Goal: Task Accomplishment & Management: Manage account settings

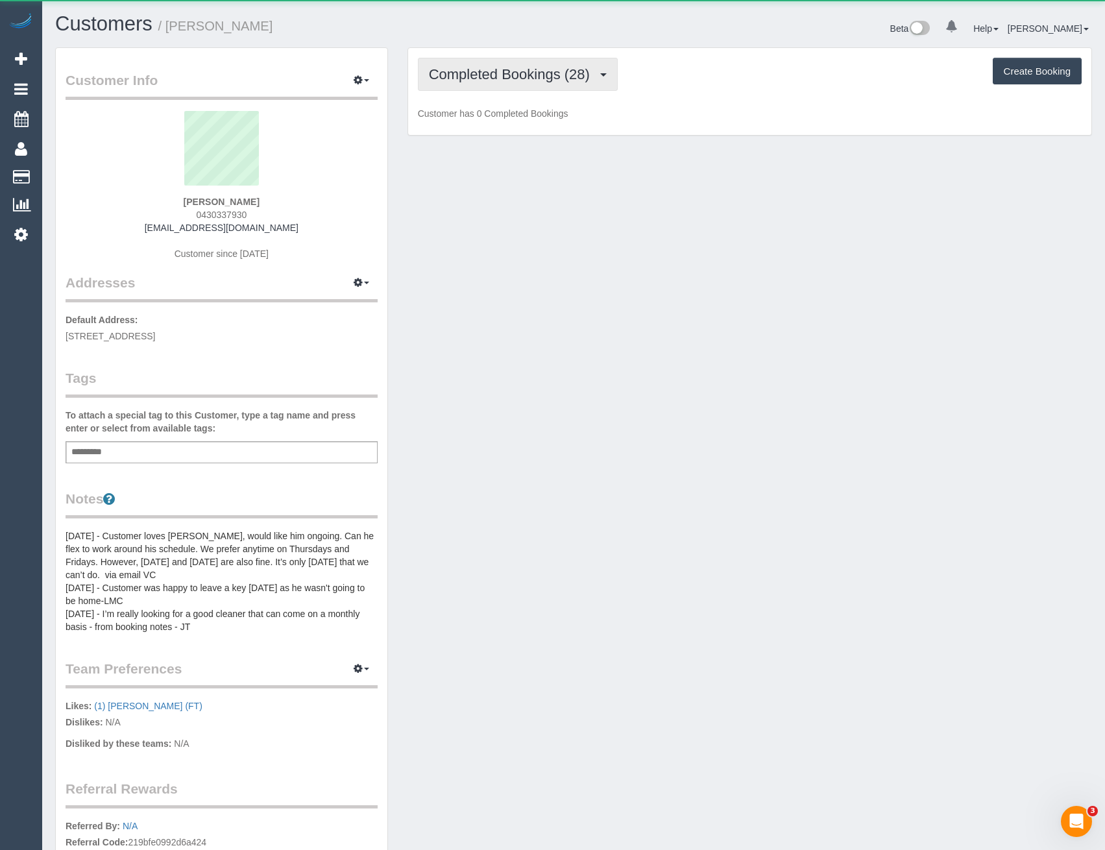
scroll to position [1042, 1105]
click at [562, 69] on span "Completed Bookings (28)" at bounding box center [512, 74] width 167 height 16
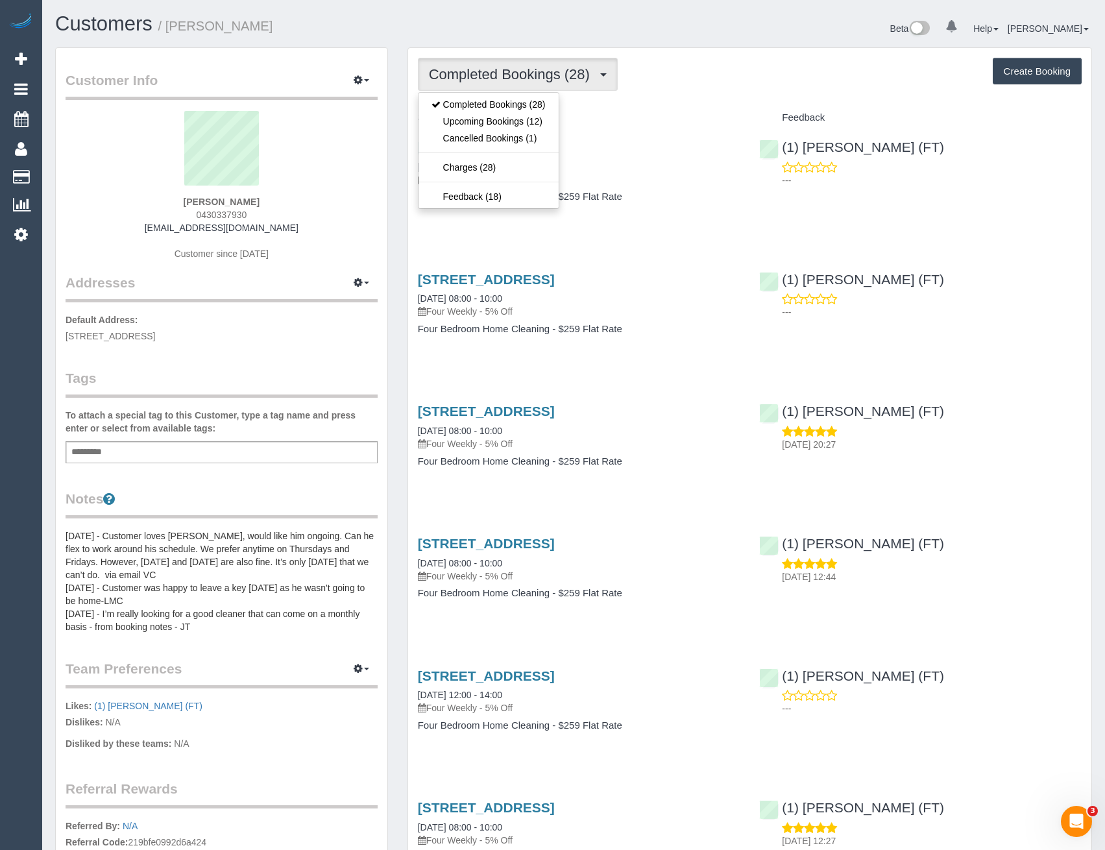
scroll to position [61297, 63760]
click at [547, 122] on link "Upcoming Bookings (12)" at bounding box center [488, 121] width 140 height 17
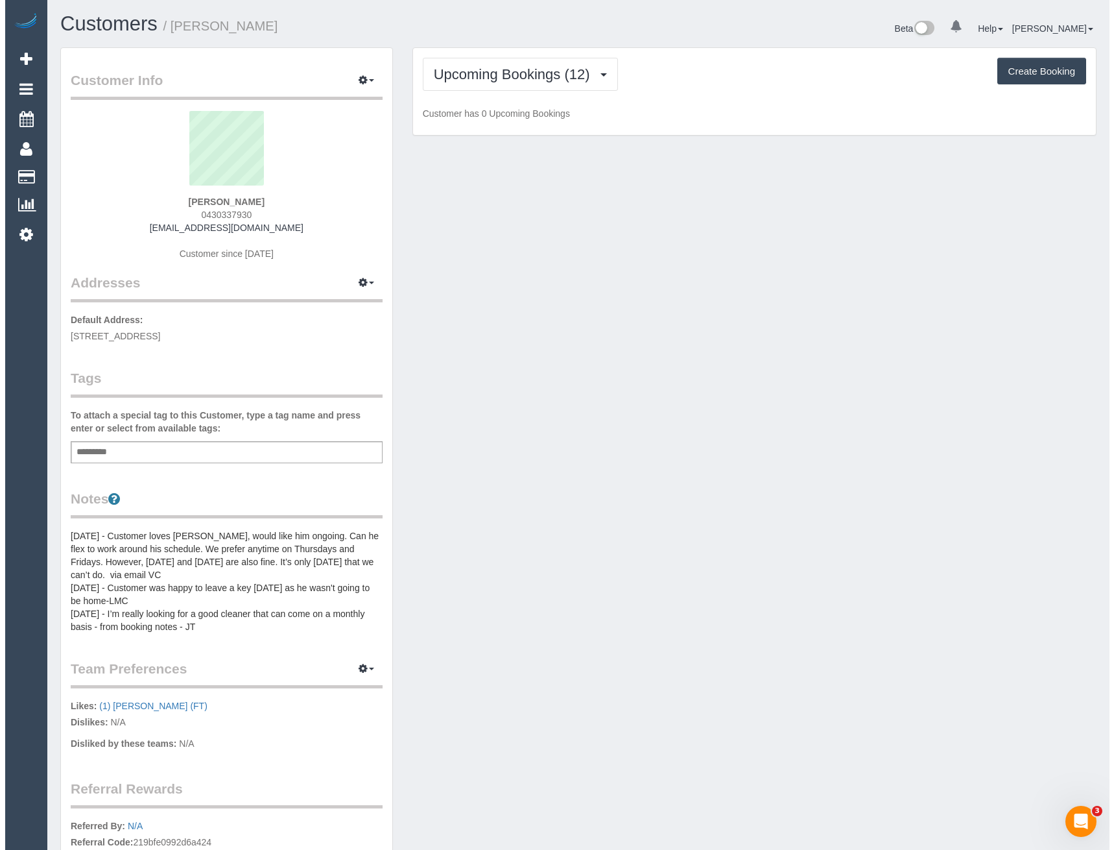
scroll to position [1912, 1105]
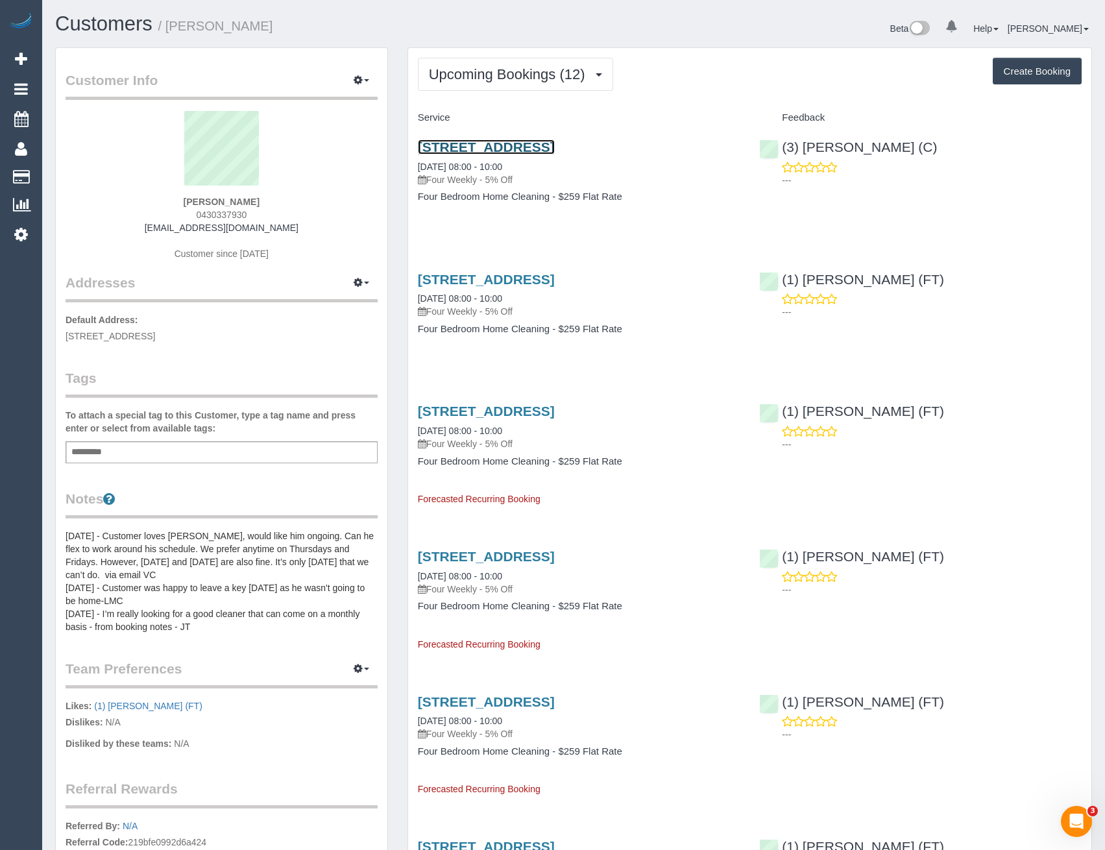
click at [555, 147] on link "13 Nestan Drive, Ringwood, VIC 3134" at bounding box center [486, 146] width 137 height 15
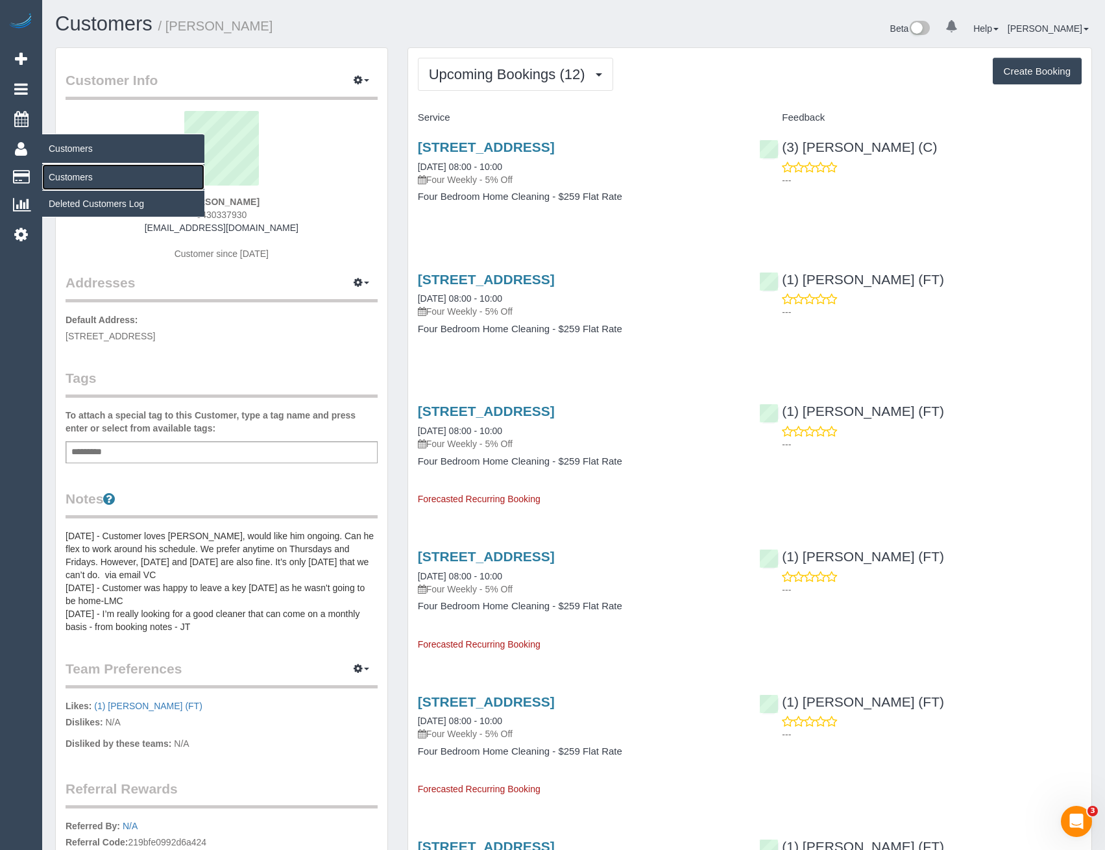
click at [58, 182] on link "Customers" at bounding box center [123, 177] width 162 height 26
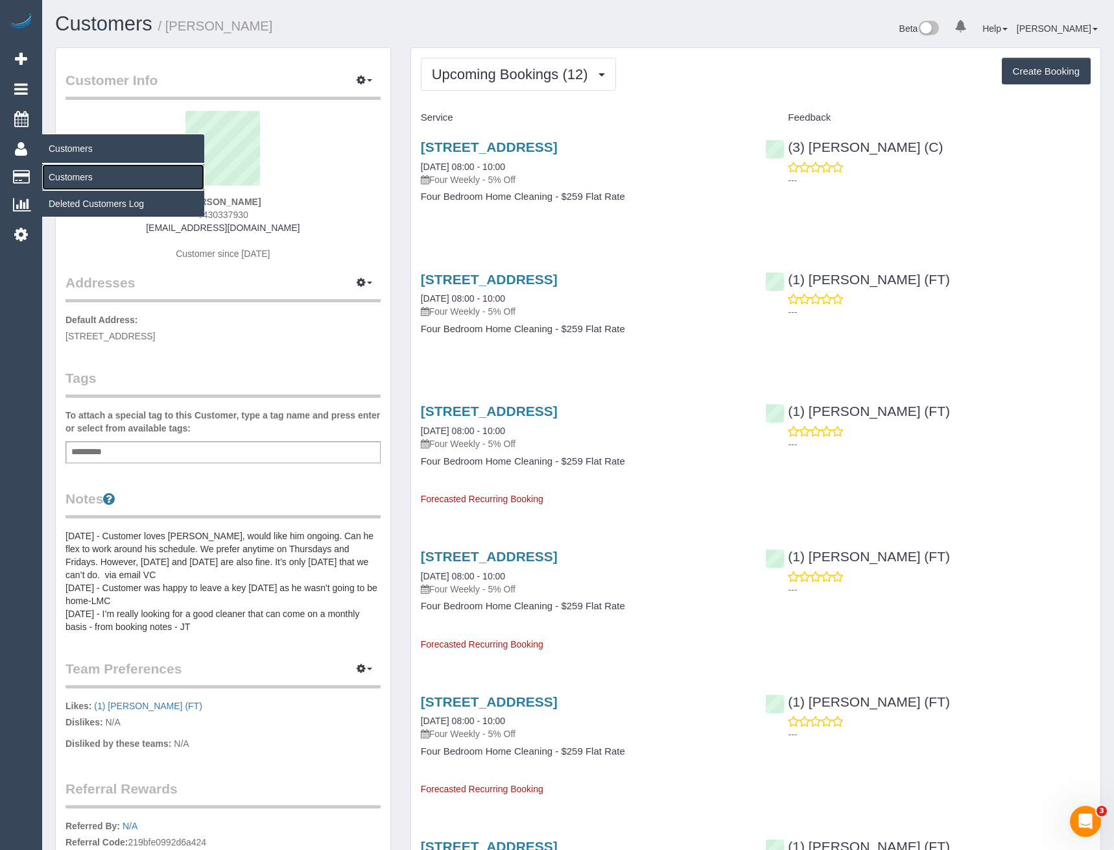
scroll to position [229, 1114]
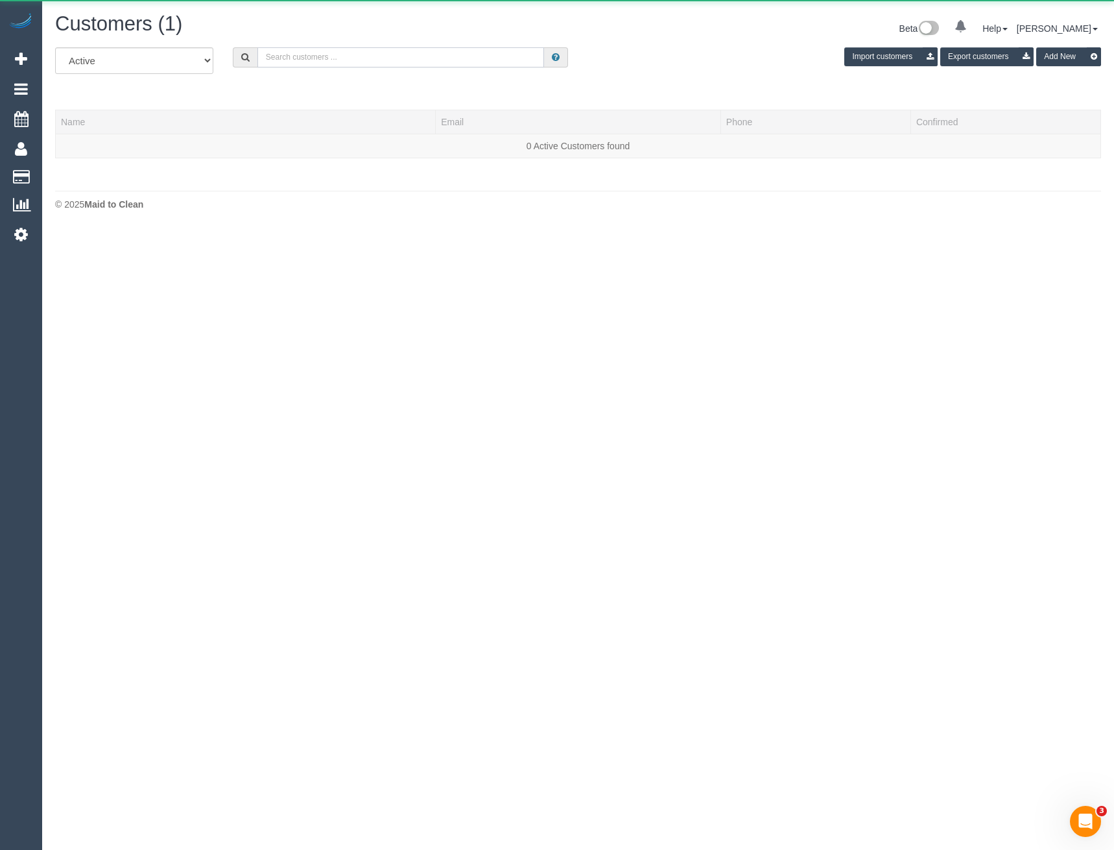
click at [306, 62] on input "text" at bounding box center [401, 57] width 287 height 20
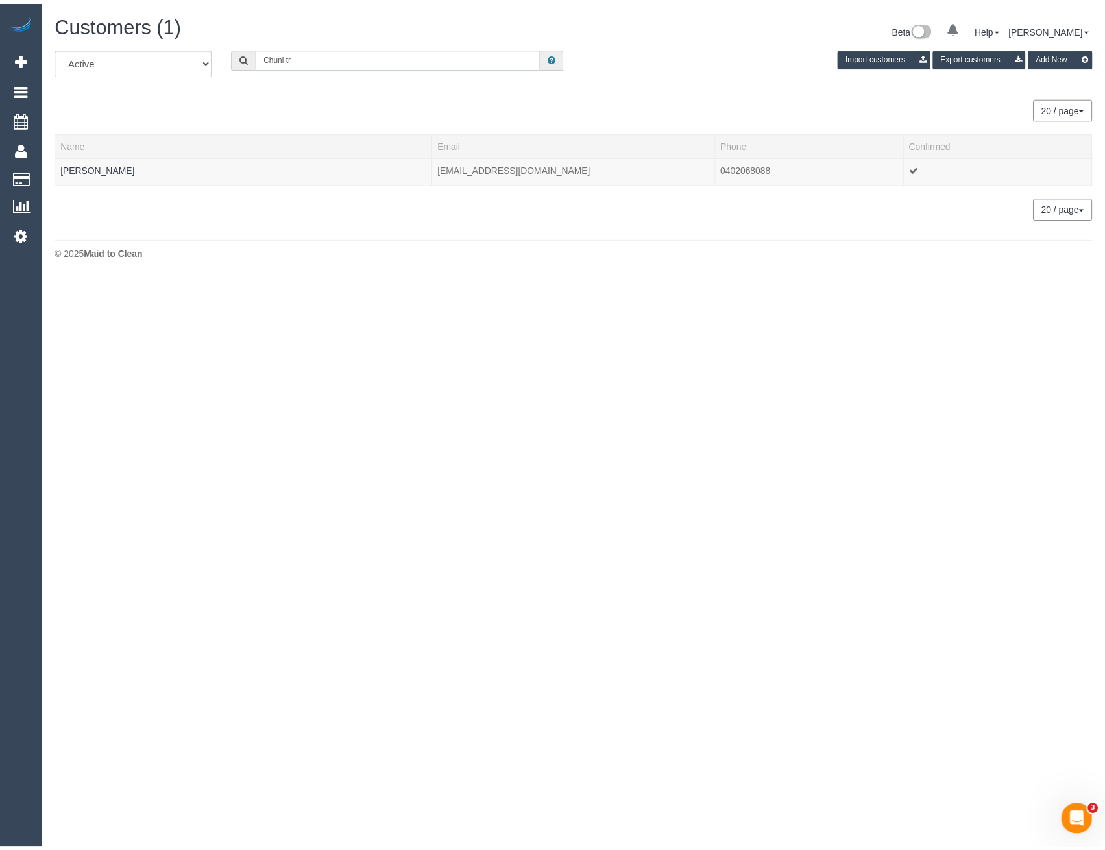
scroll to position [64588, 63751]
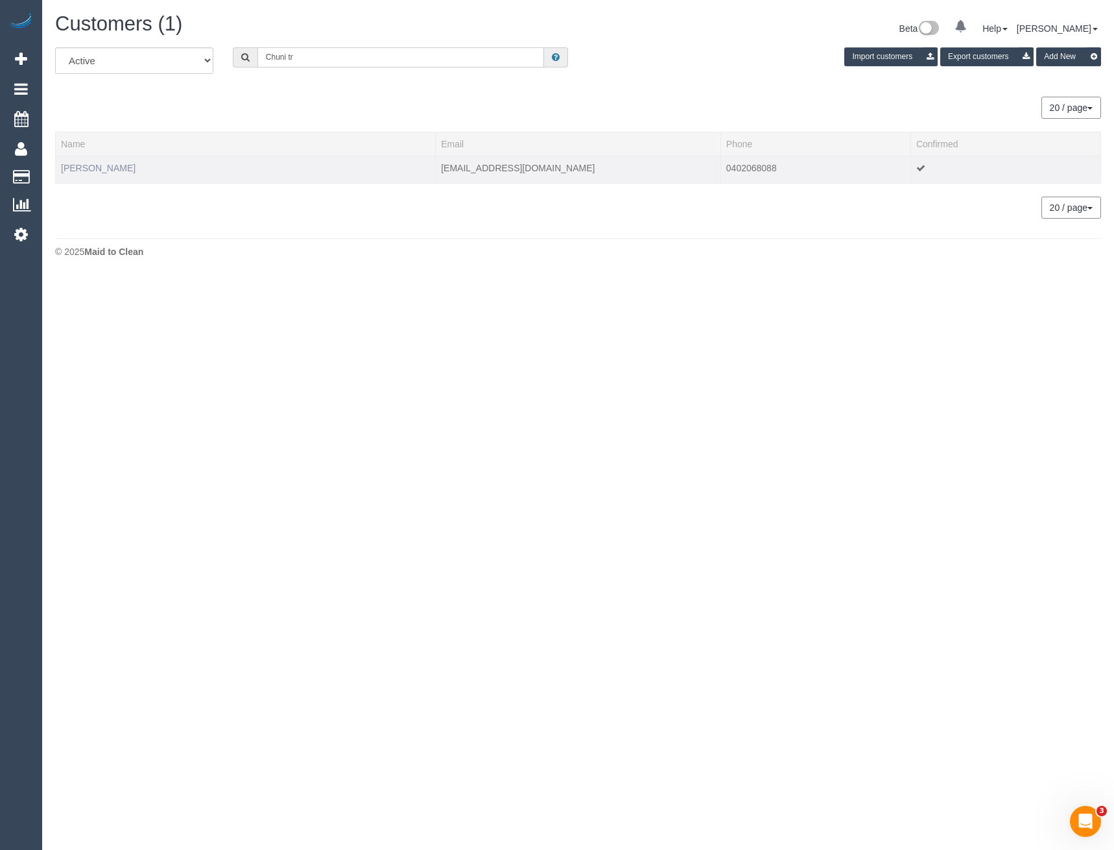
type input "Chuni tr"
click at [107, 167] on link "Chuni Truong" at bounding box center [98, 168] width 75 height 10
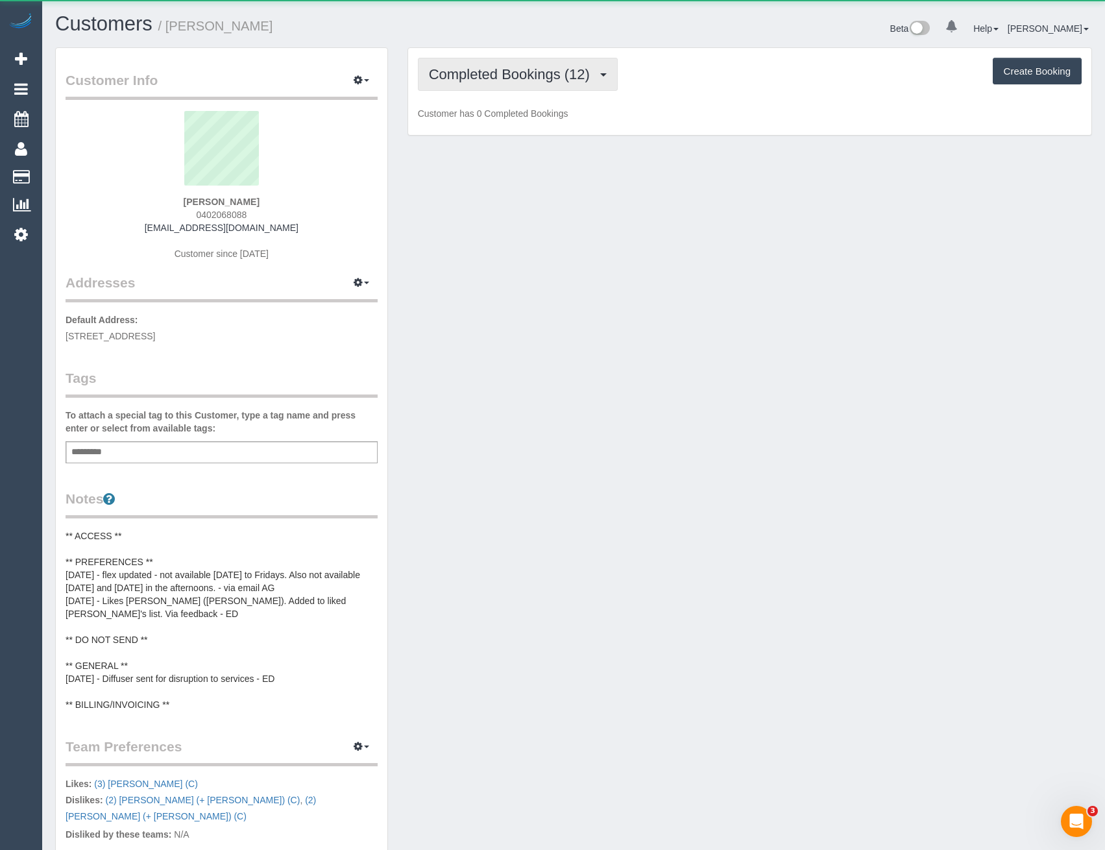
scroll to position [1124, 1105]
click at [592, 71] on span "Completed Bookings (12)" at bounding box center [512, 74] width 167 height 16
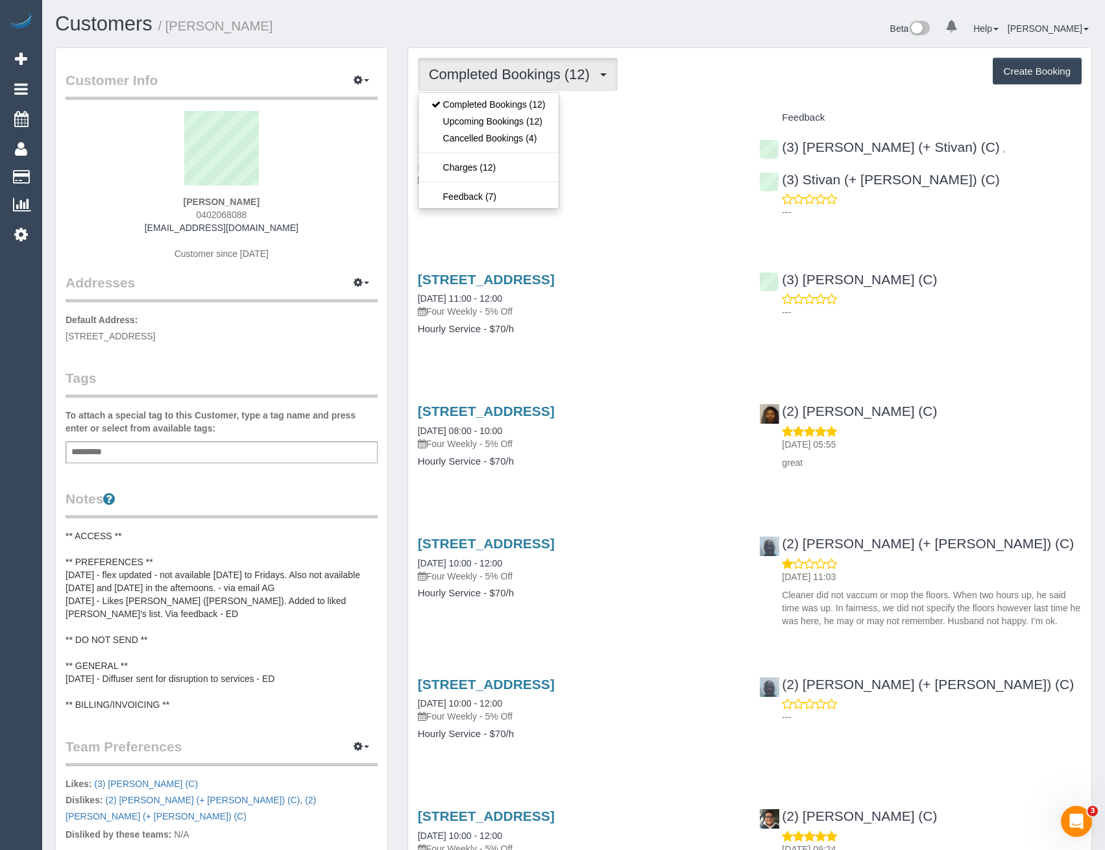
scroll to position [63053, 63760]
click at [544, 121] on link "Upcoming Bookings (12)" at bounding box center [488, 121] width 140 height 17
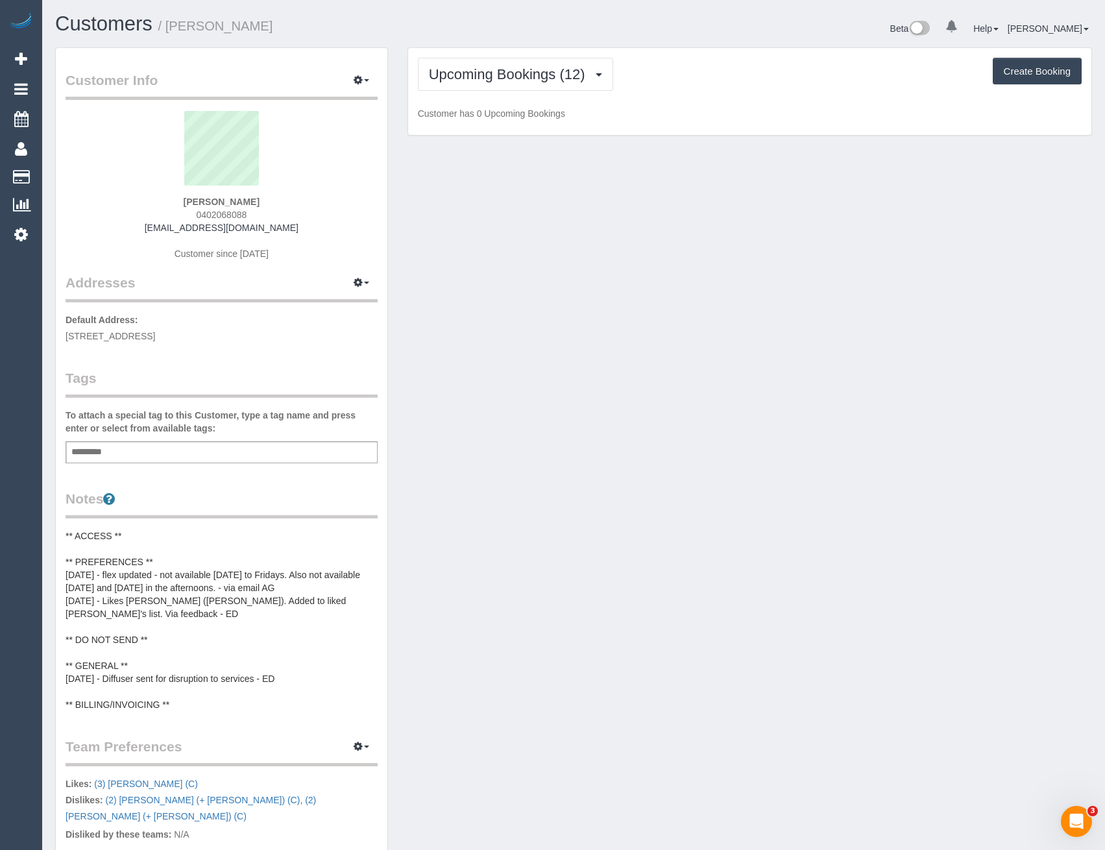
scroll to position [1912, 1105]
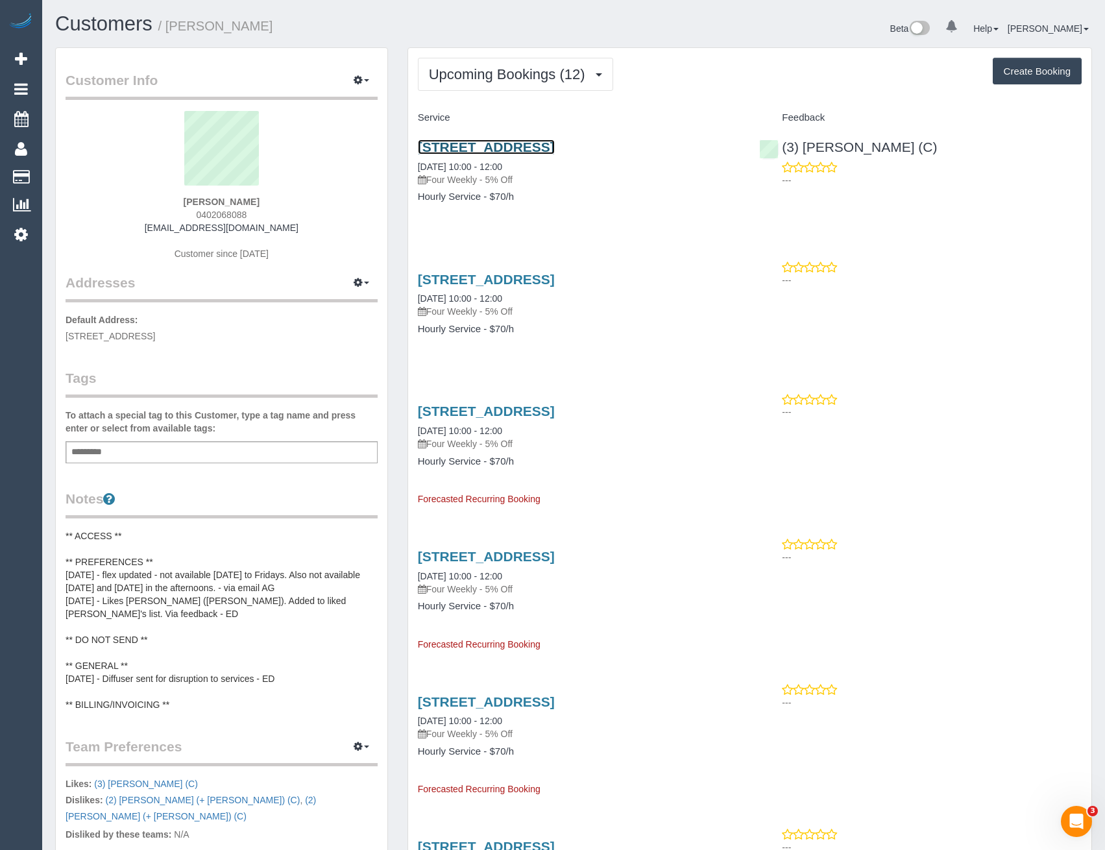
click at [555, 149] on link "606 Neerim Road, Hughesdale, VIC 3166" at bounding box center [486, 146] width 137 height 15
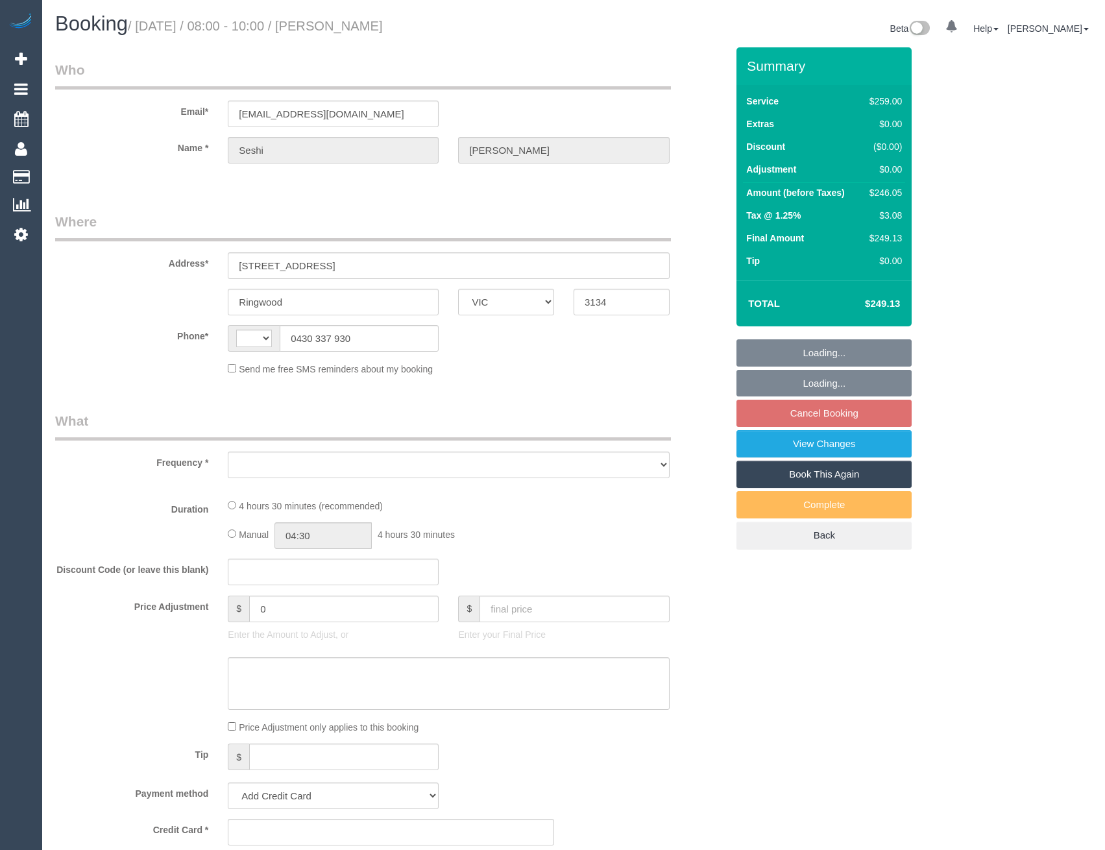
select select "VIC"
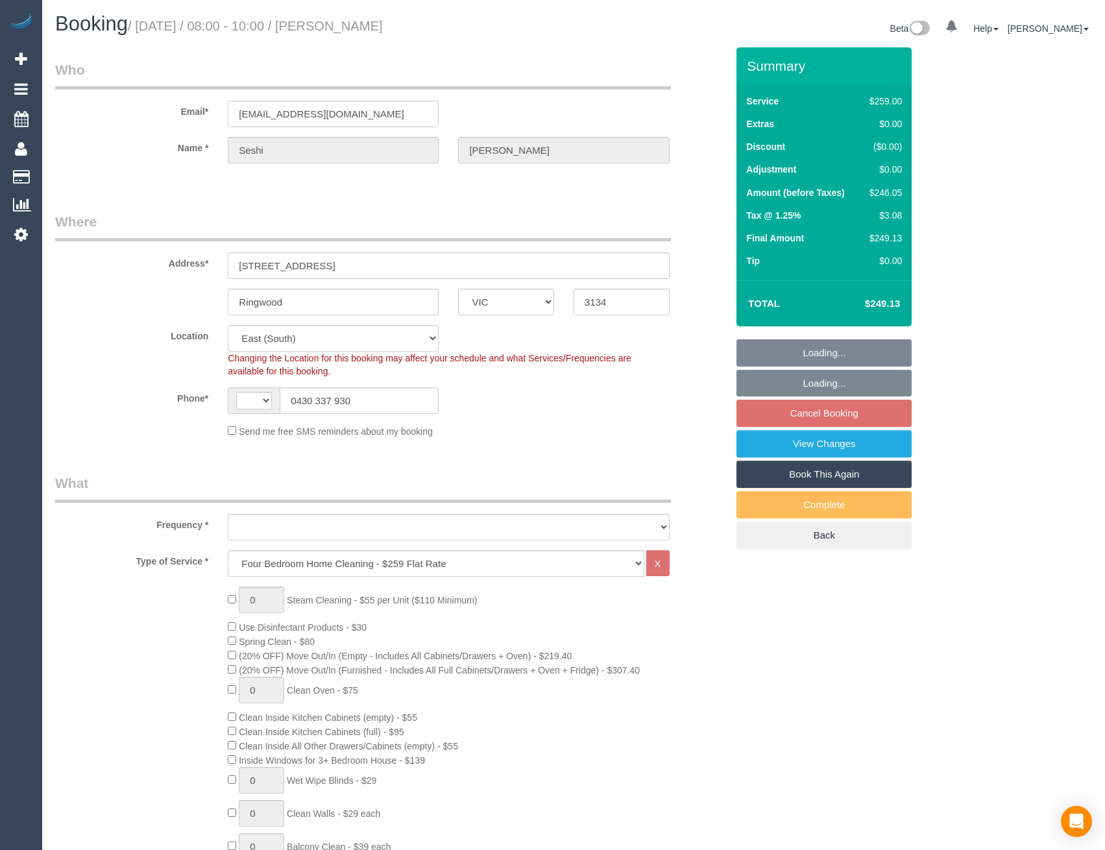
select select "string:stripe-pm_1NOacj2GScqysDRVCgKmUEQz"
select select "string:AU"
select select "object:802"
select select "number:28"
select select "number:14"
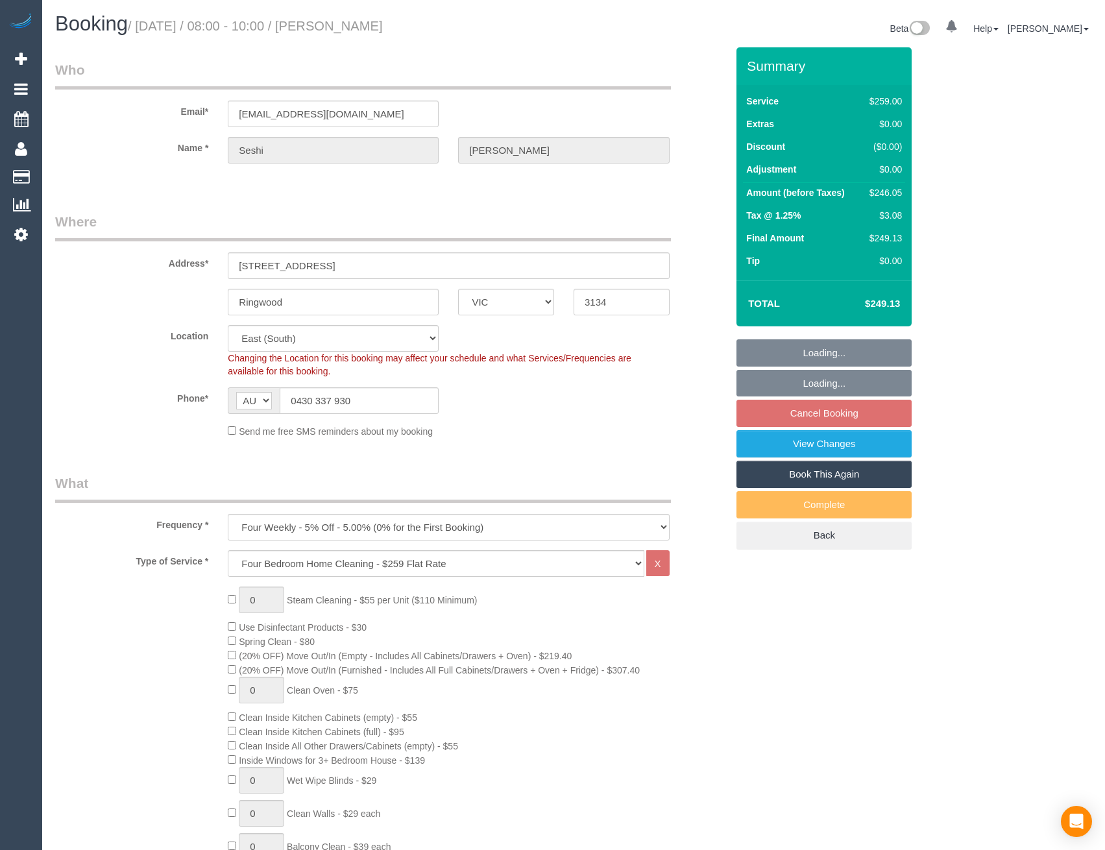
select select "number:18"
select select "number:22"
select select "number:34"
select select "number:13"
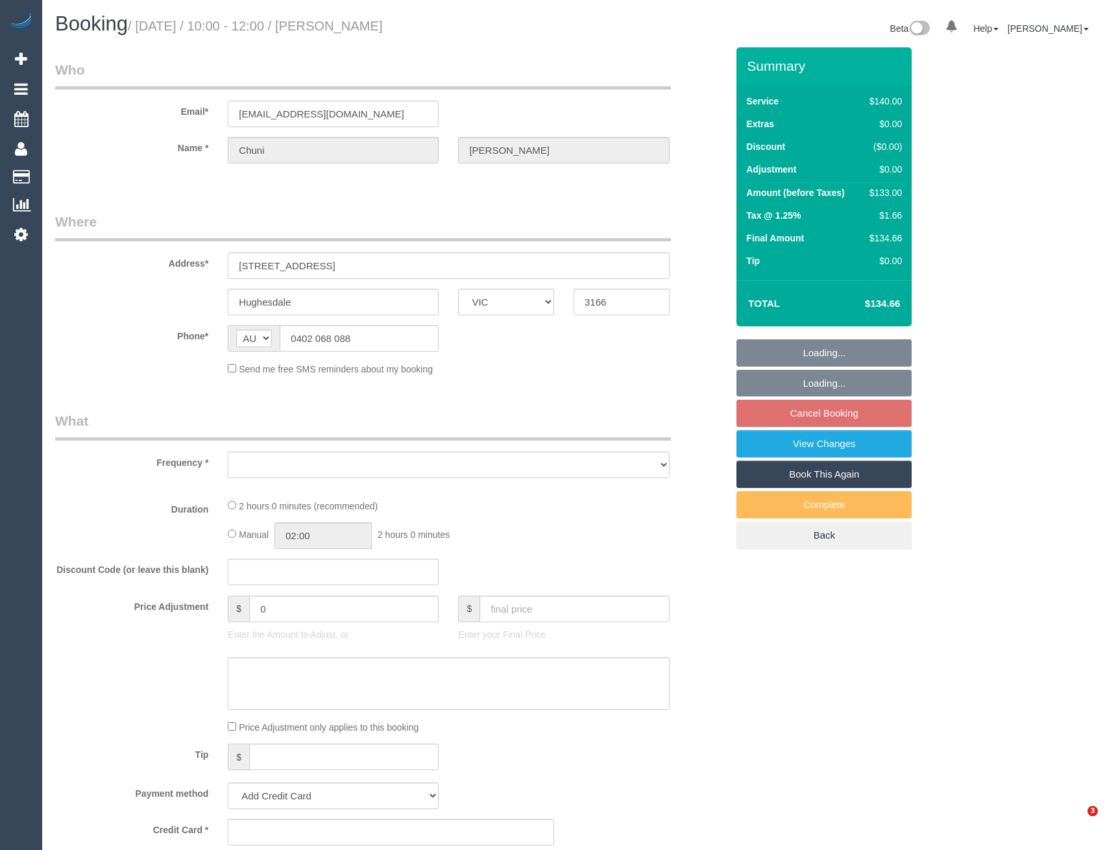
select select "VIC"
select select "object:879"
select select "string:stripe-pm_1QOdZv2GScqysDRV0eeyTOdH"
select select "number:28"
select select "number:14"
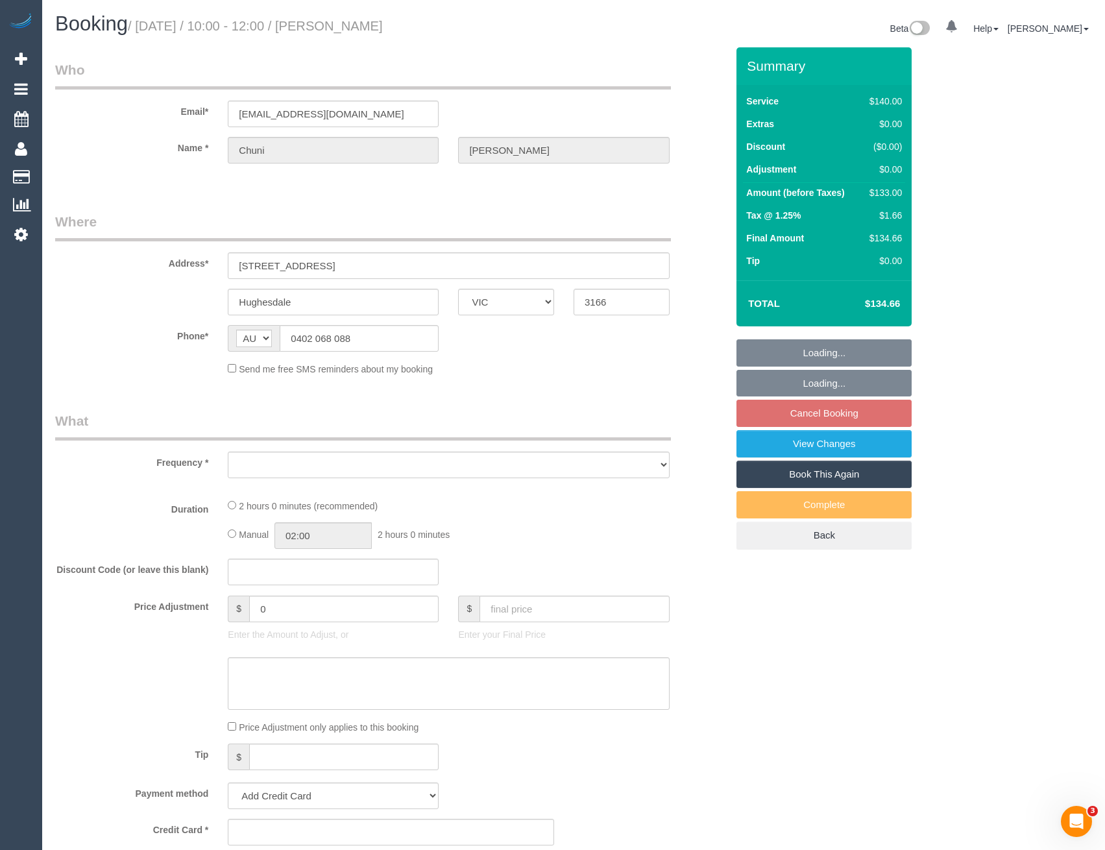
select select "number:19"
select select "number:25"
select select "number:34"
select select "number:26"
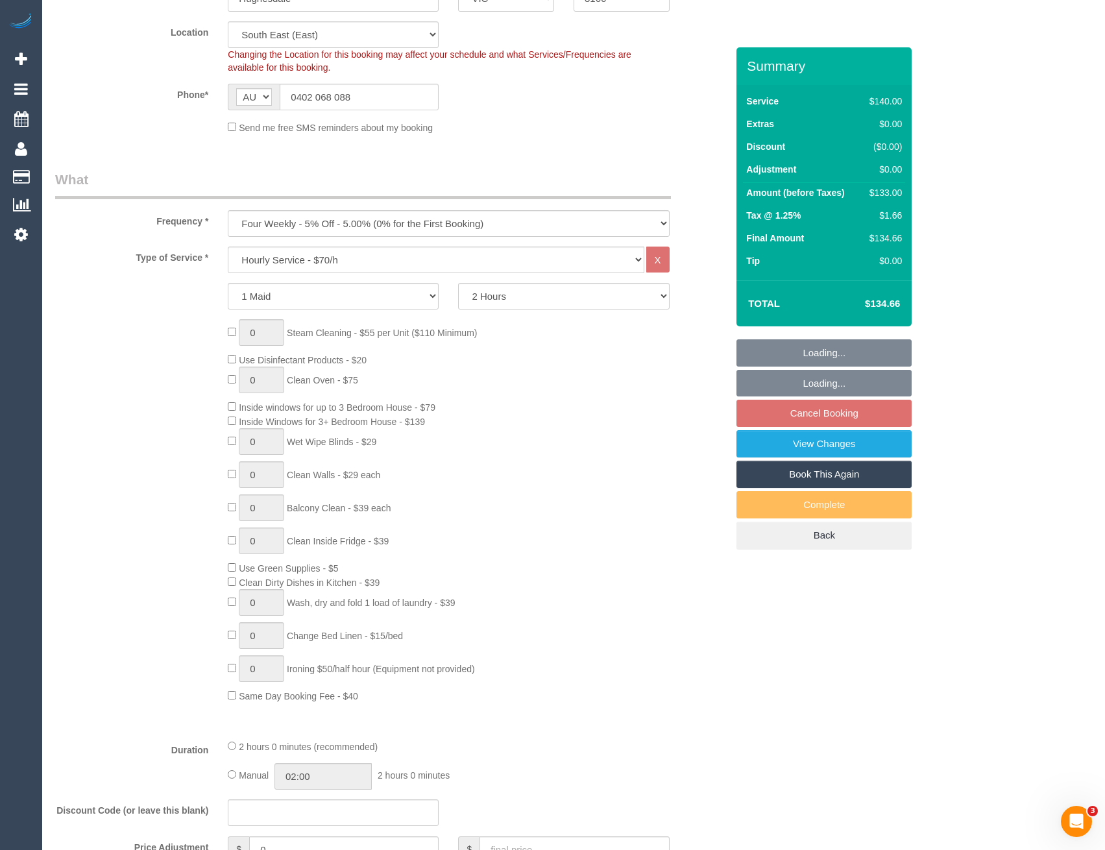
select select "object:1374"
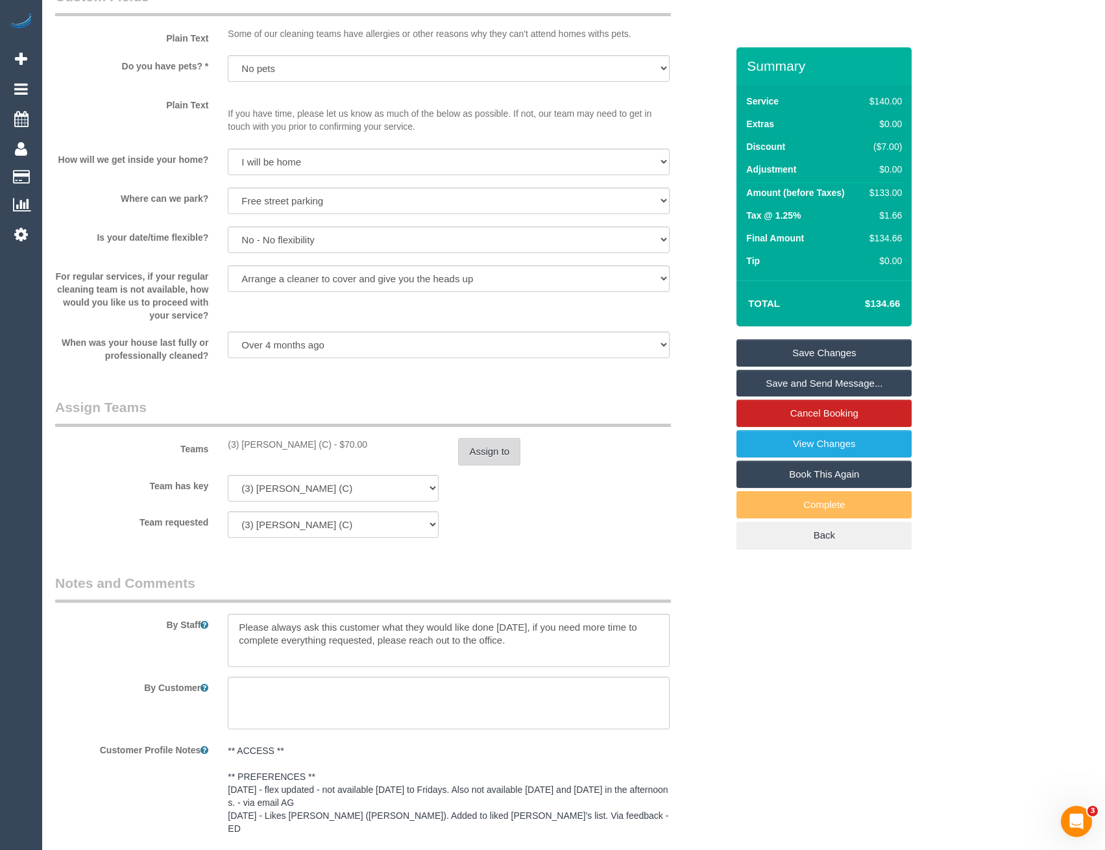
scroll to position [2011, 0]
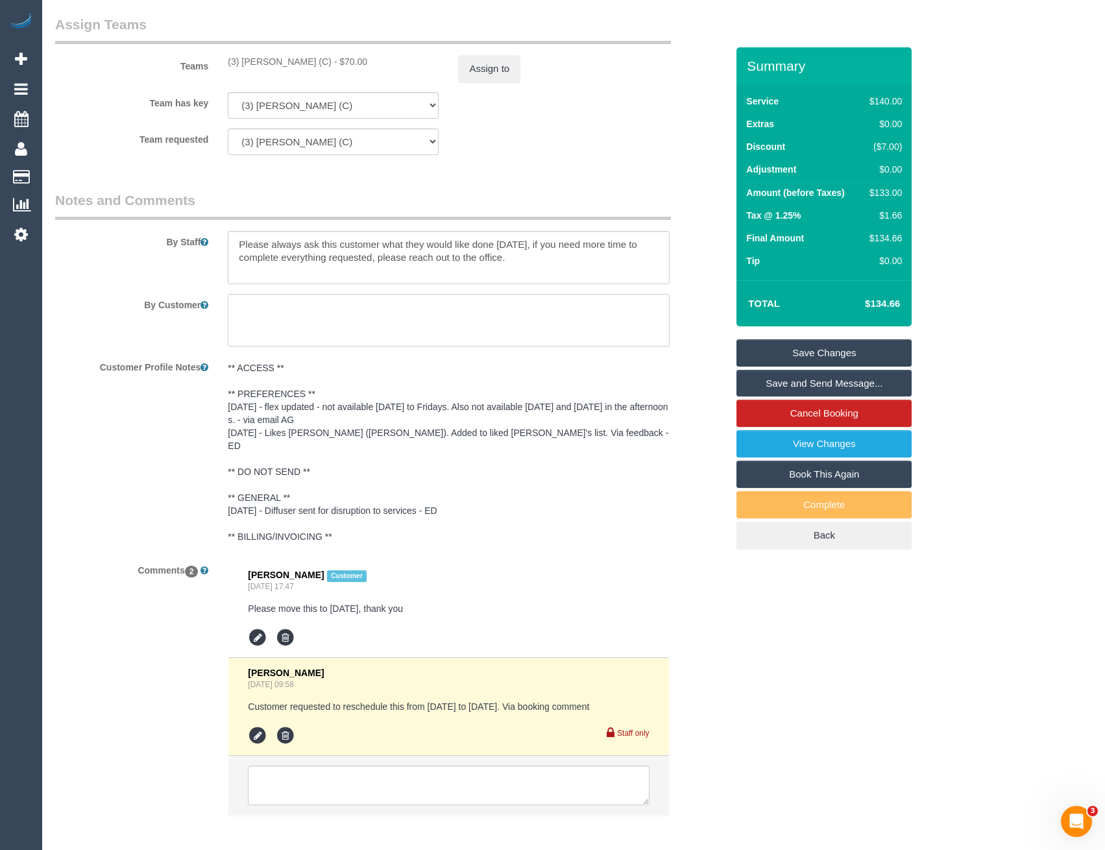
drag, startPoint x: 509, startPoint y: 313, endPoint x: 356, endPoint y: 318, distance: 152.5
click at [509, 313] on textarea at bounding box center [448, 320] width 441 height 53
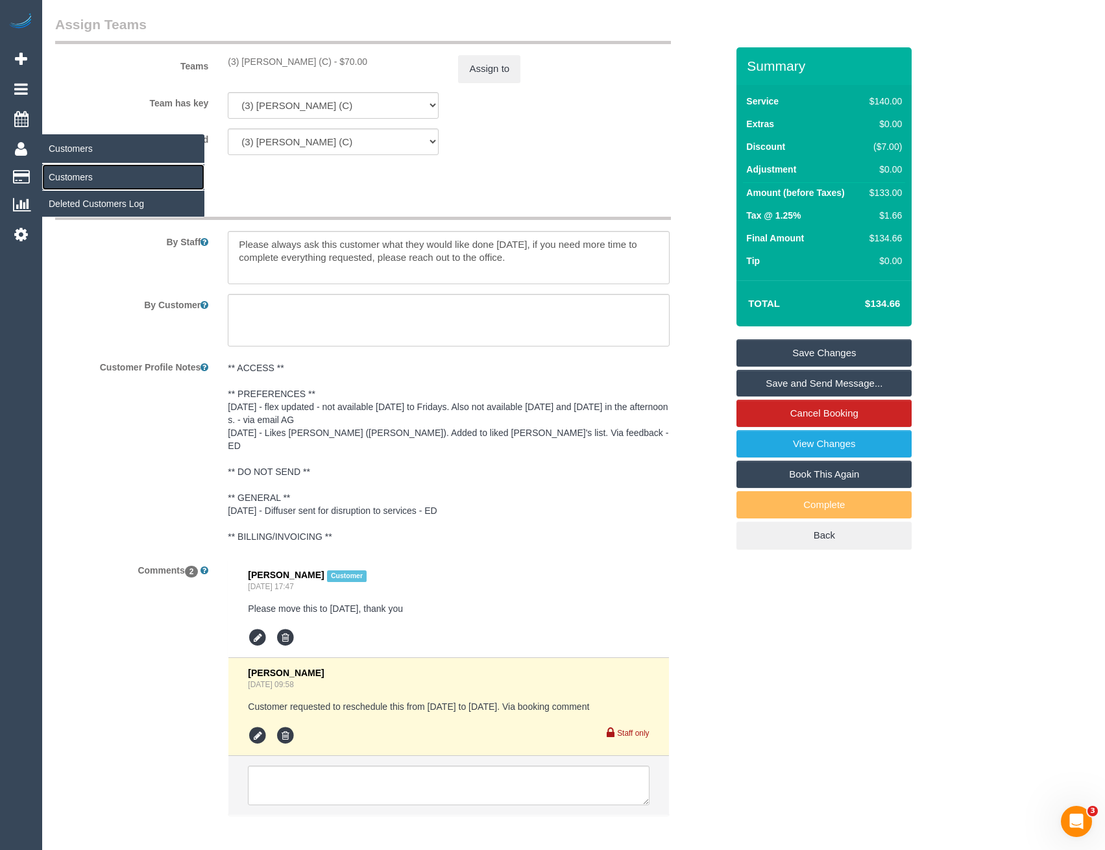
click at [86, 176] on link "Customers" at bounding box center [123, 177] width 162 height 26
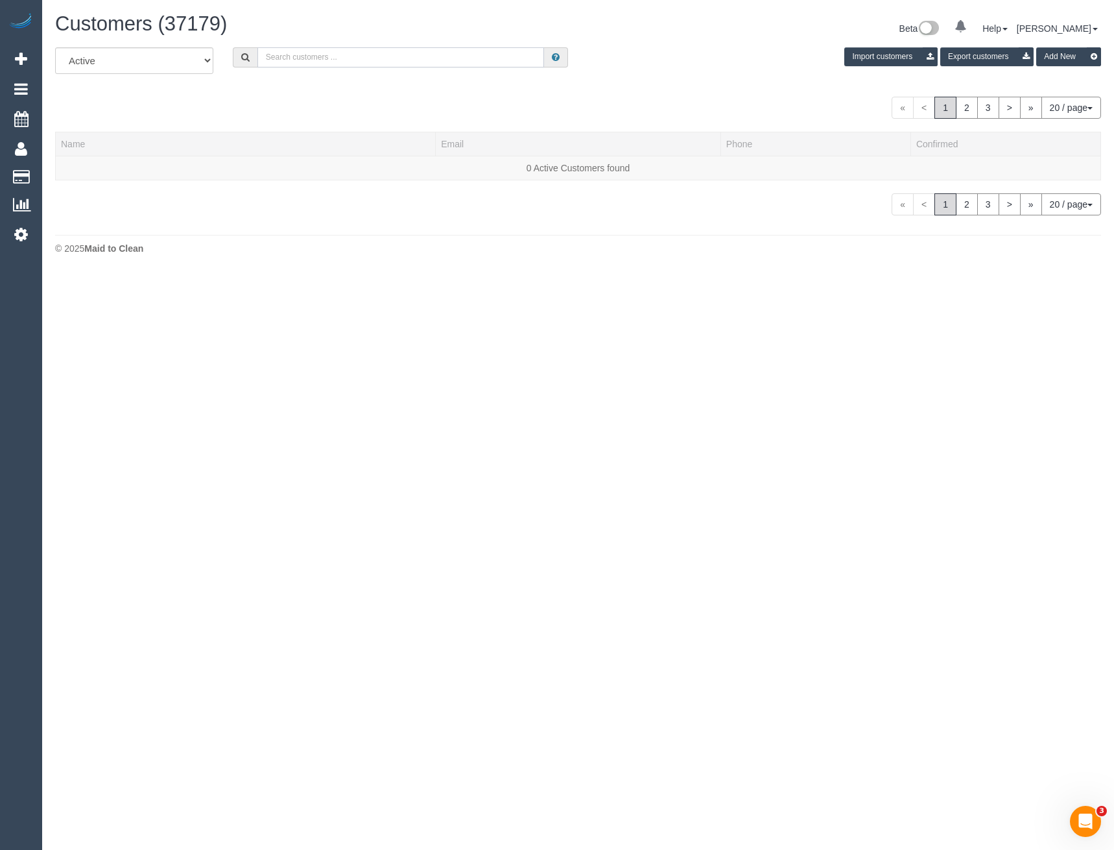
click at [275, 60] on input "text" at bounding box center [401, 57] width 287 height 20
type input "Samuel Hui"
click at [96, 163] on link "Samuel Hui" at bounding box center [98, 168] width 75 height 10
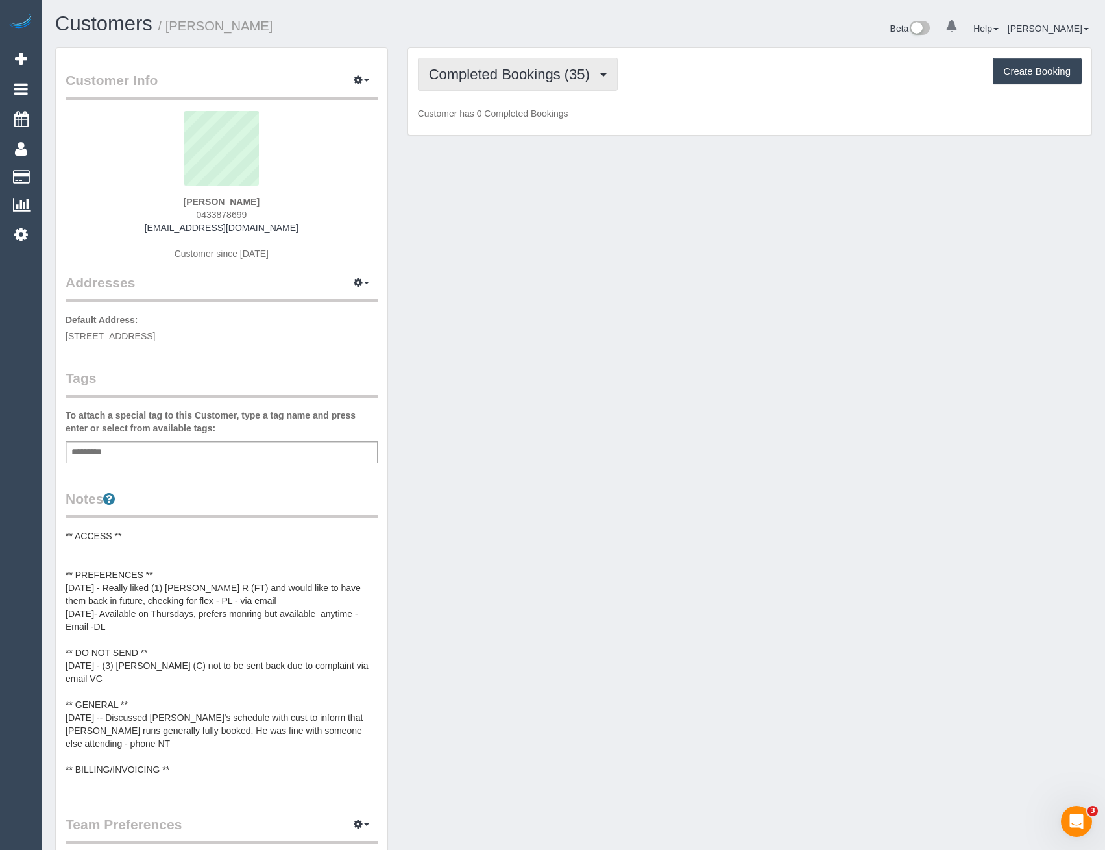
click at [586, 73] on span "Completed Bookings (35)" at bounding box center [512, 74] width 167 height 16
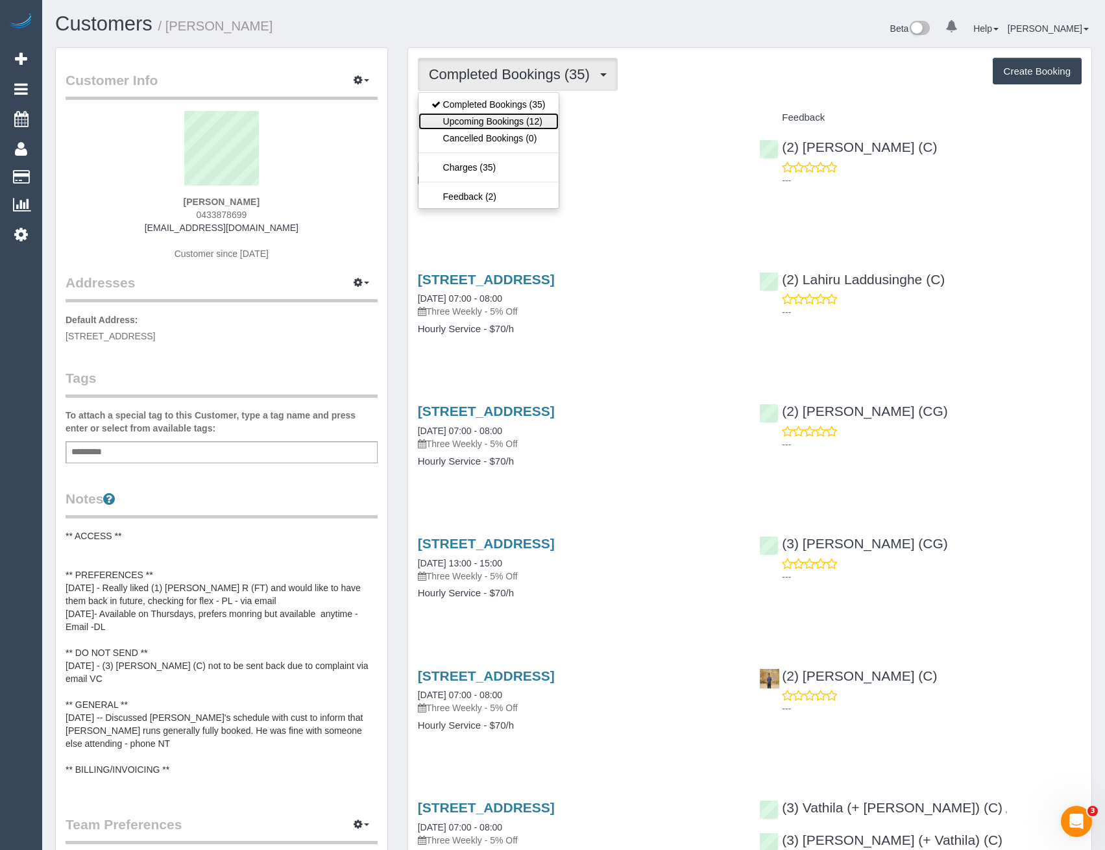
click at [540, 126] on link "Upcoming Bookings (12)" at bounding box center [488, 121] width 140 height 17
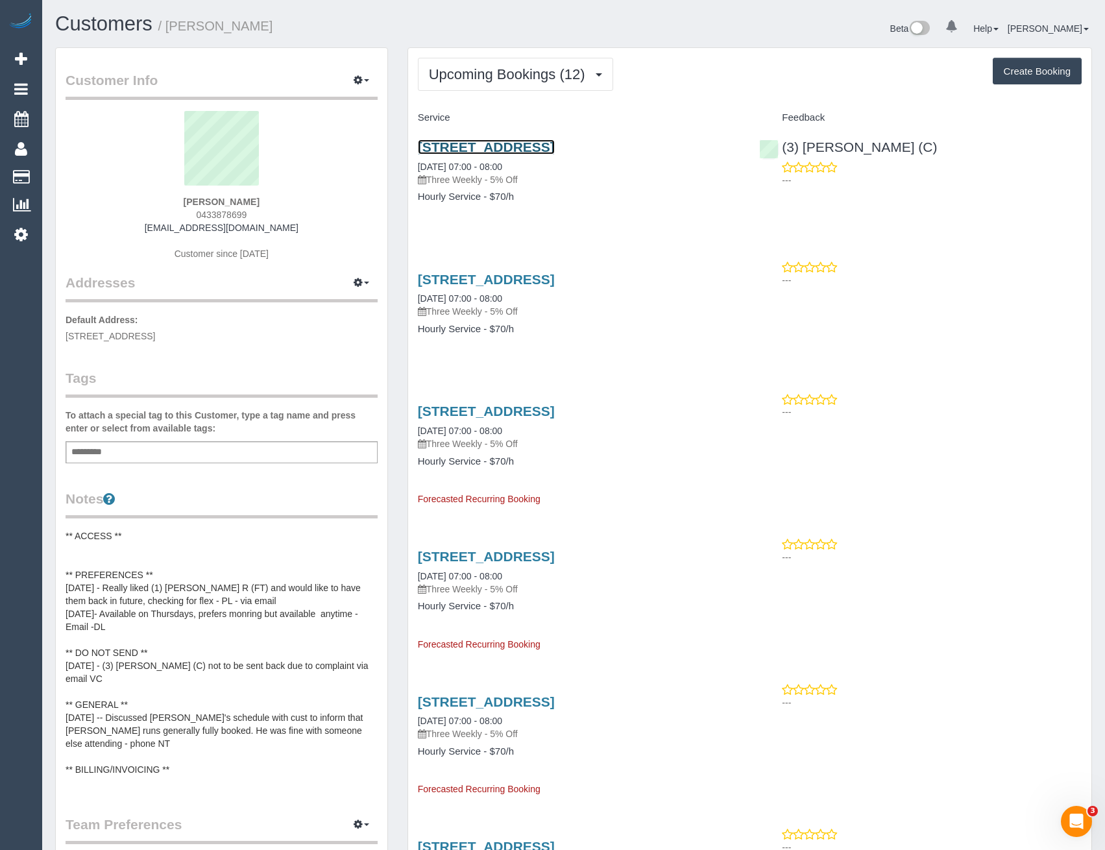
click at [555, 147] on link "4/4 Tatong Road, Brighton East, VIC 3187" at bounding box center [486, 146] width 137 height 15
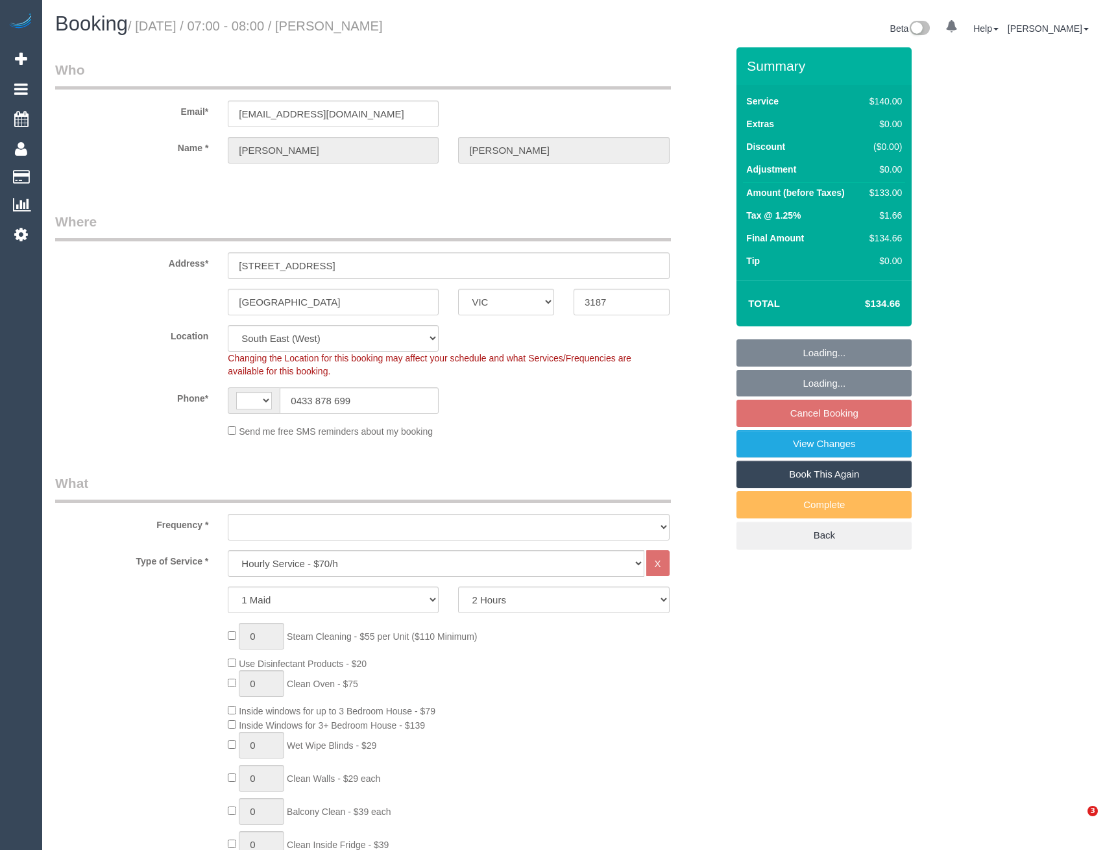
select select "VIC"
select select "string:stripe-pm_1Nhmke2GScqysDRVHxOxJaGC"
select select "string:AU"
select select "object:884"
select select "number:27"
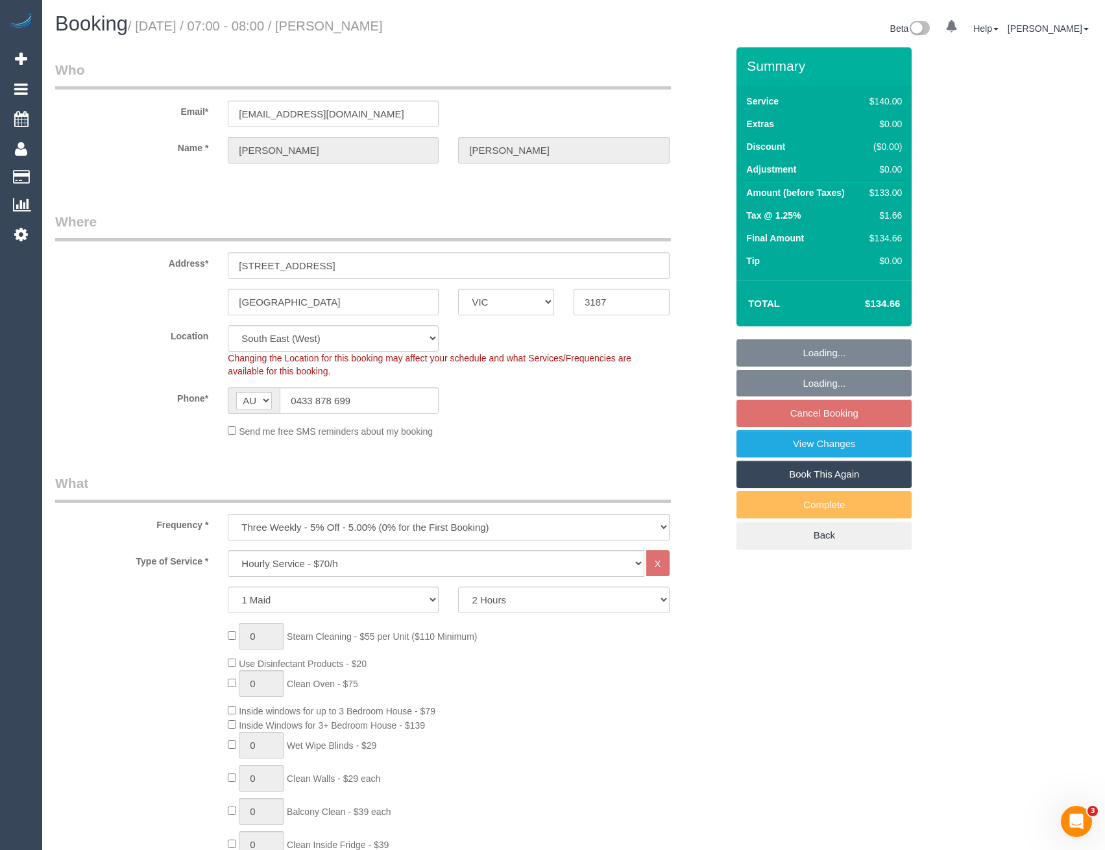
select select "number:14"
select select "number:19"
select select "number:23"
select select "number:12"
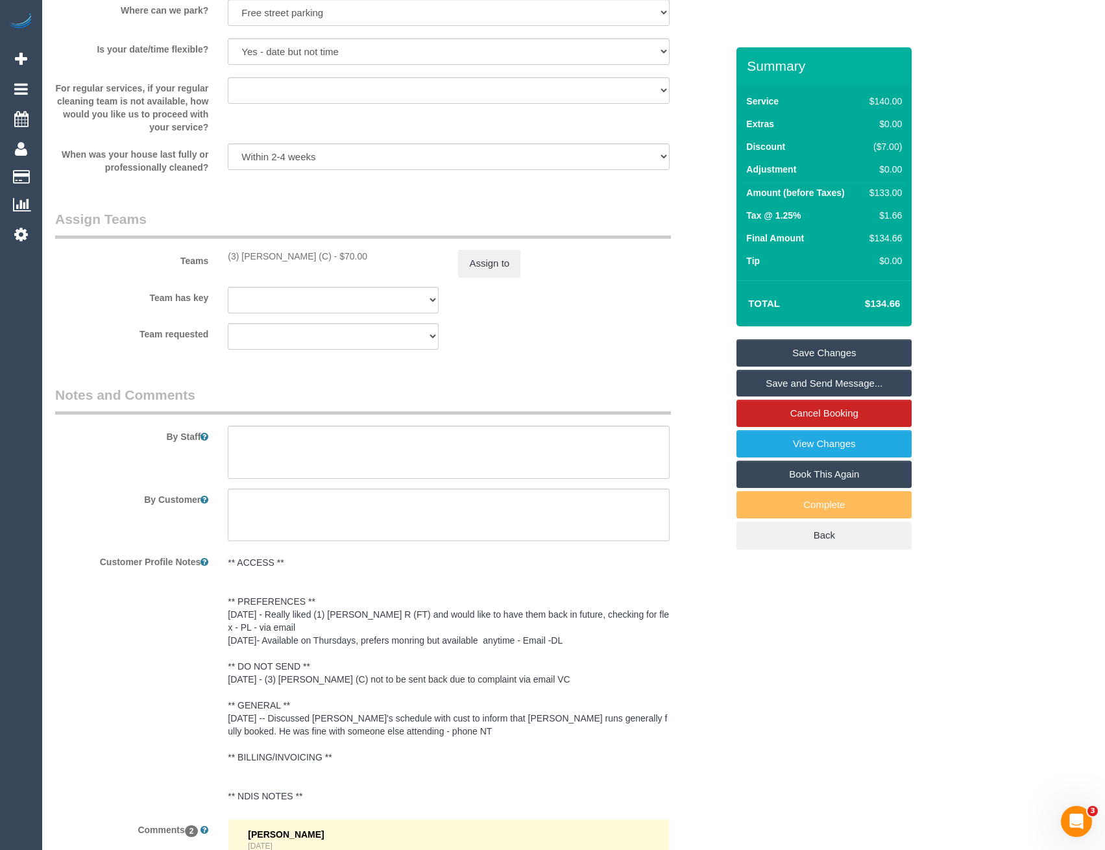
scroll to position [2226, 0]
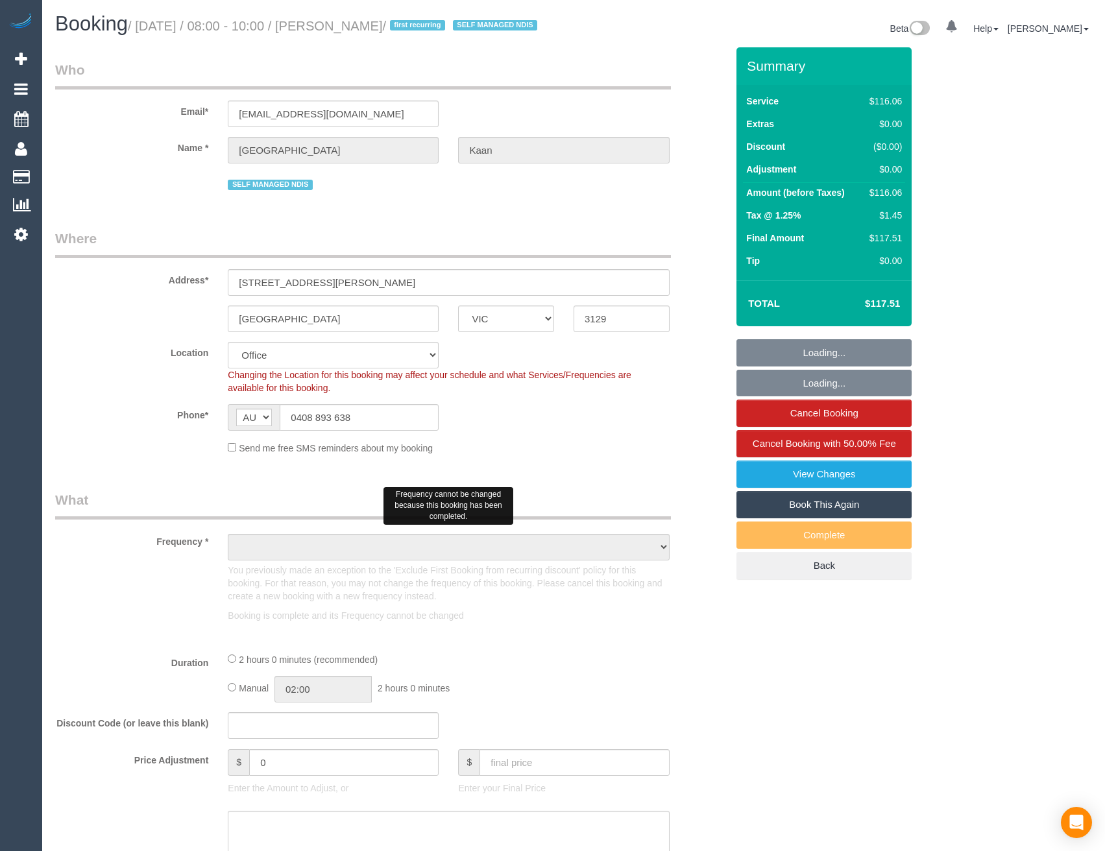
select select "VIC"
select select "object:555"
select select "string:stripe-pm_1Rjt182GScqysDRVd9mYAh9c"
select select "number:28"
select select "number:14"
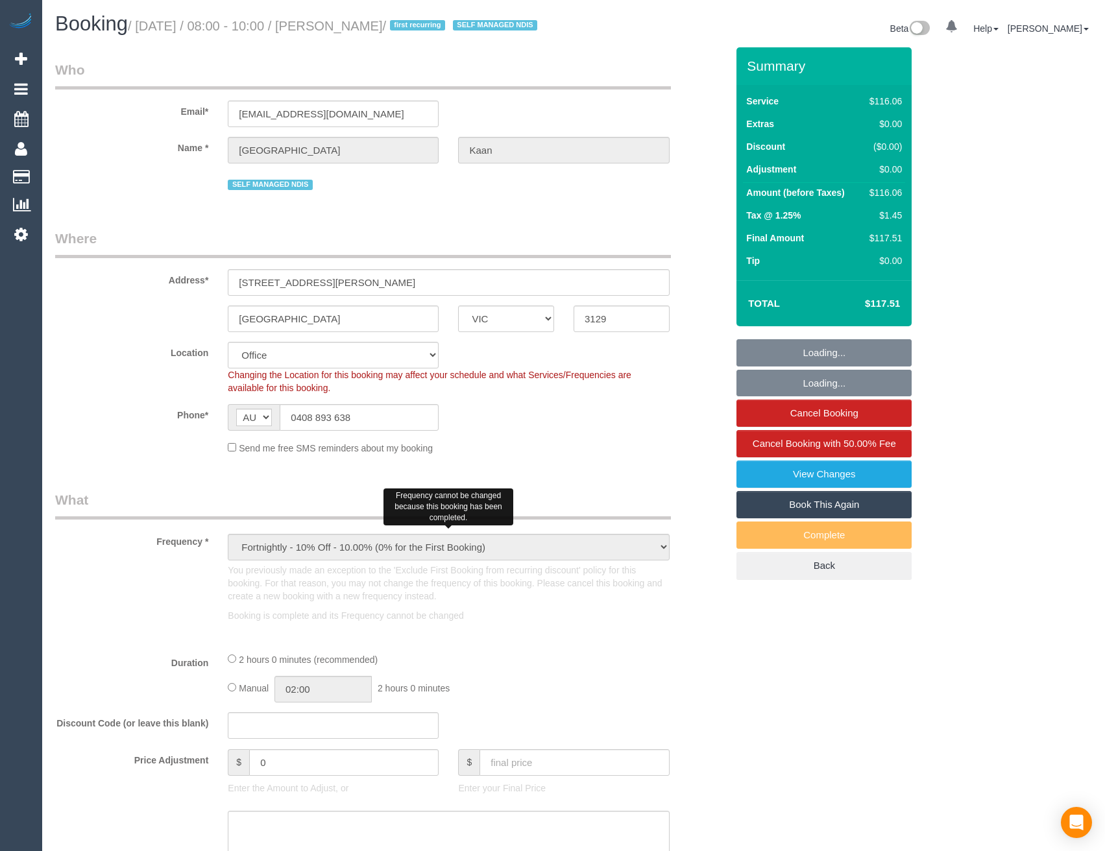
select select "number:18"
select select "number:24"
select select "number:34"
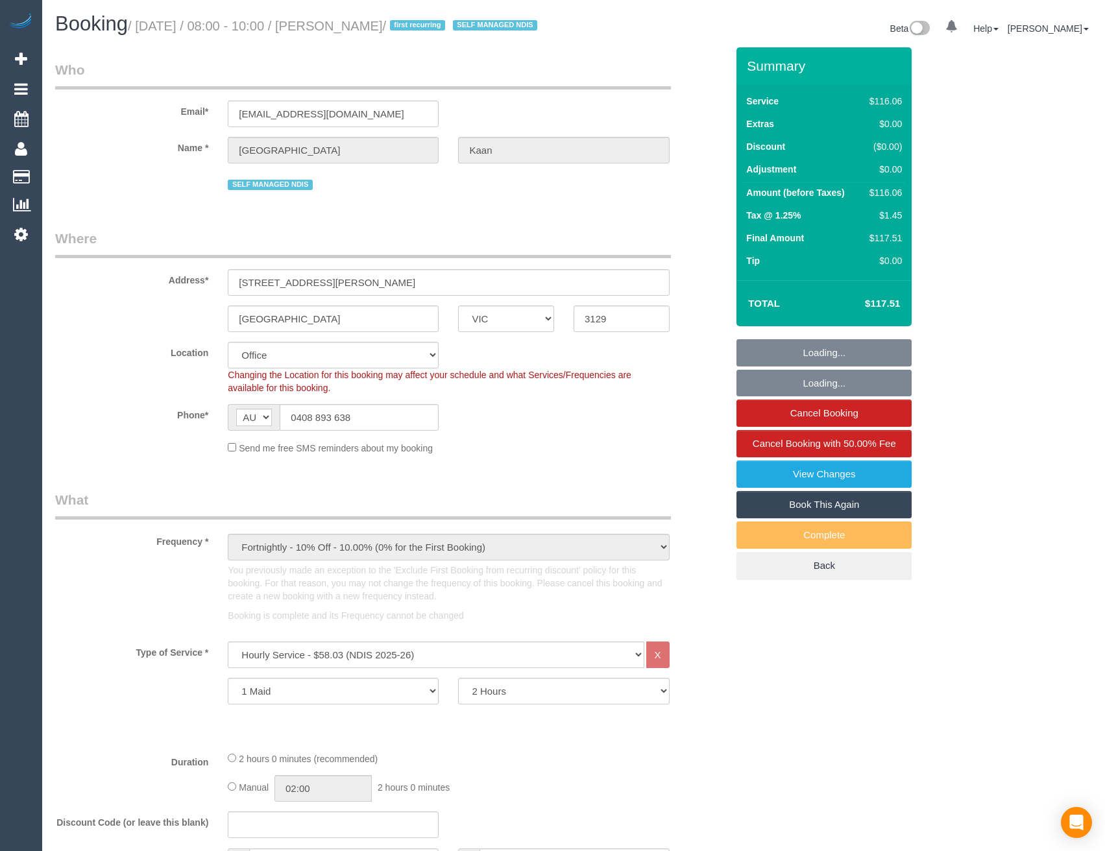
select select "object:1812"
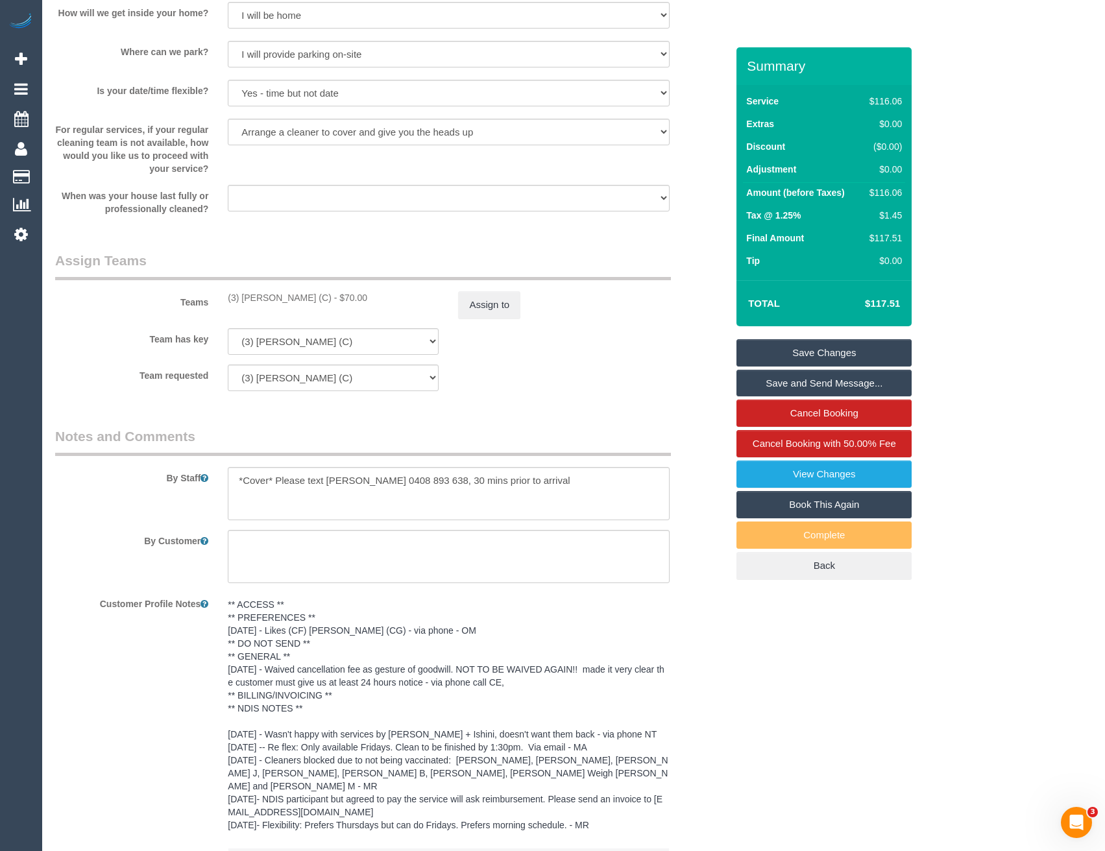
scroll to position [1336, 0]
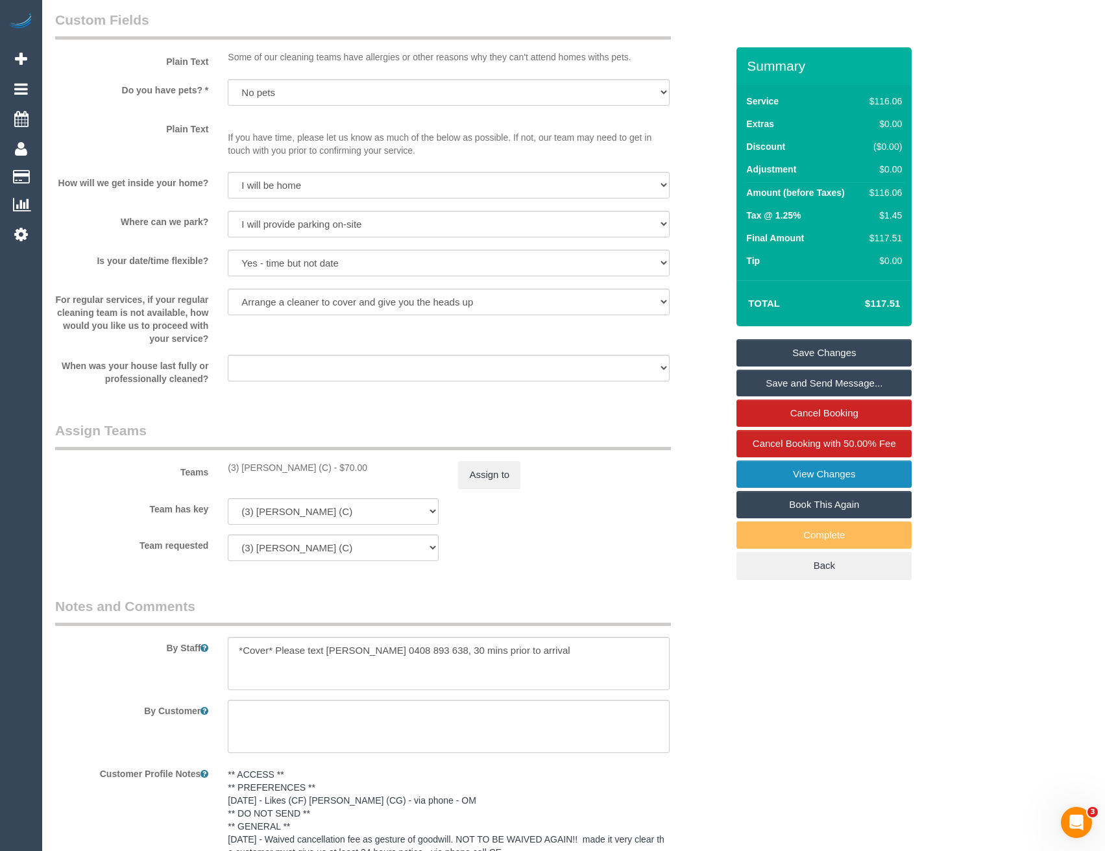
click at [823, 488] on link "View Changes" at bounding box center [823, 474] width 175 height 27
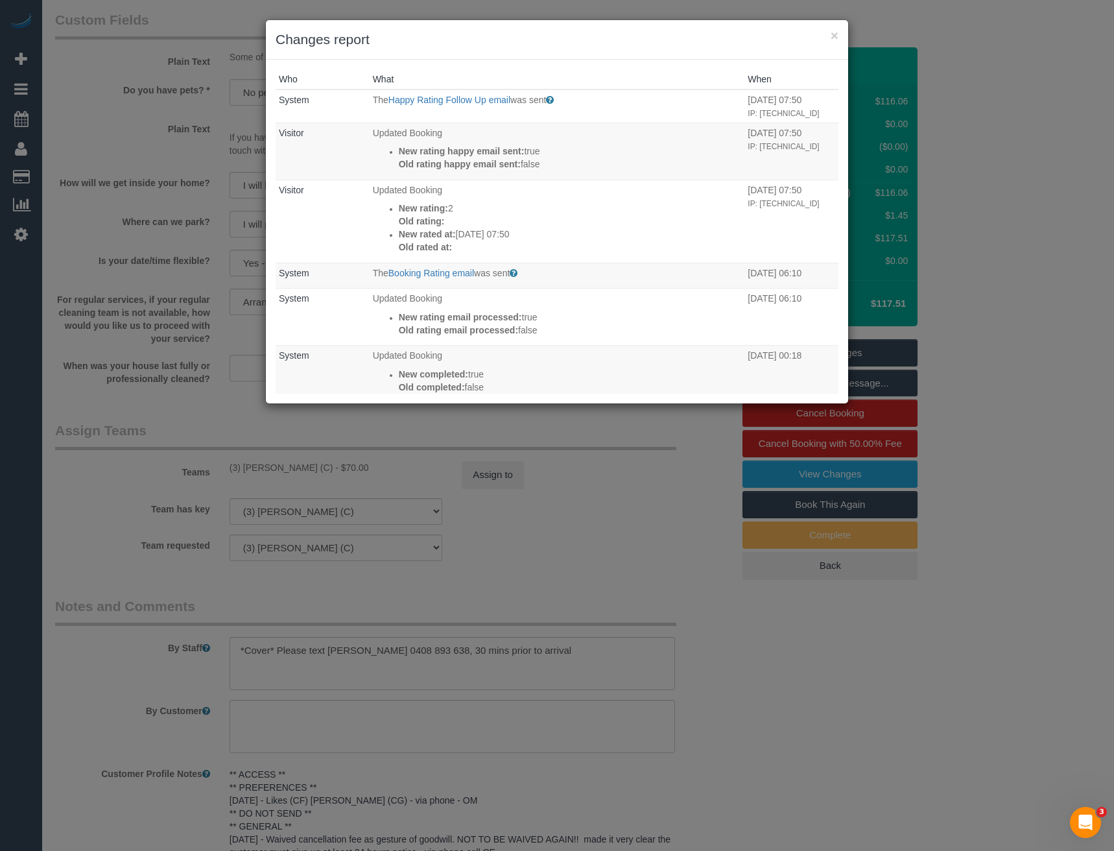
click at [598, 514] on div "× Changes report Who What When System The Happy Rating Follow Up email was sent…" at bounding box center [557, 425] width 1114 height 851
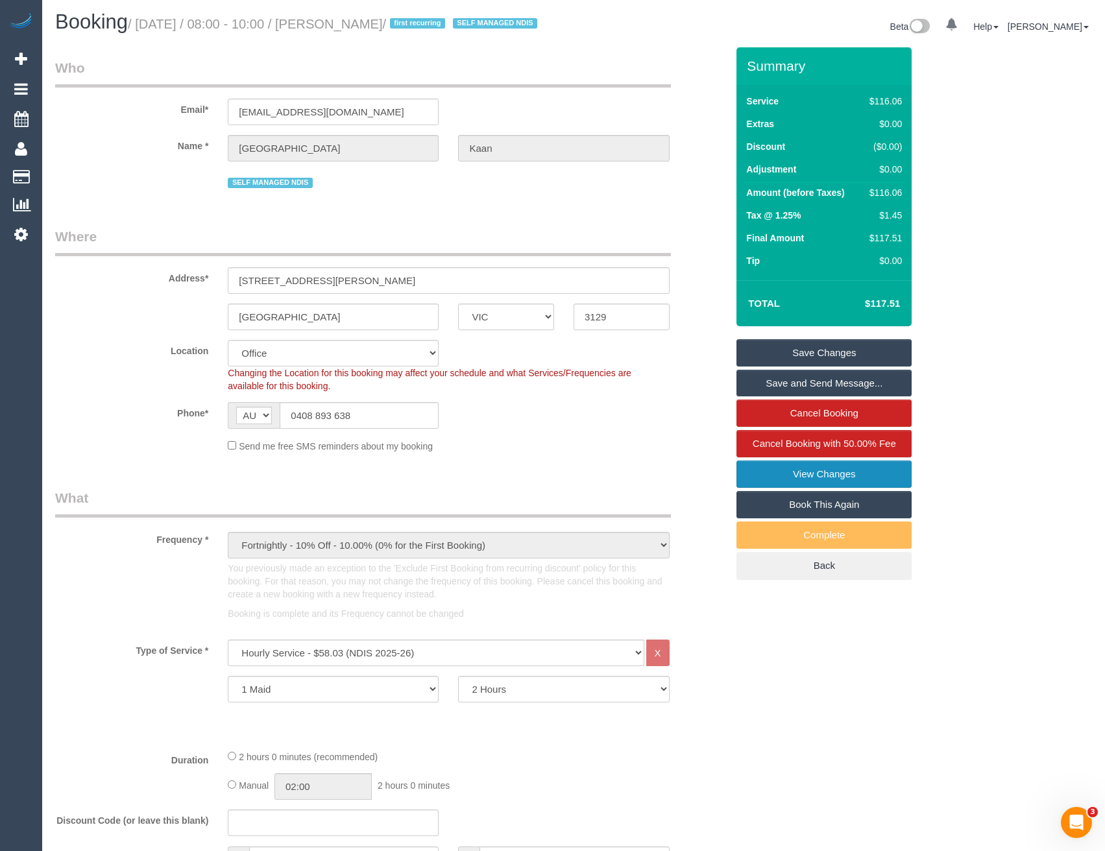
scroll to position [0, 0]
